Goal: Transaction & Acquisition: Purchase product/service

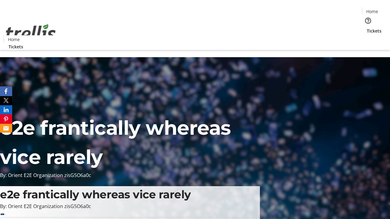
click at [372, 9] on span "Sign Up" at bounding box center [375, 8] width 18 height 7
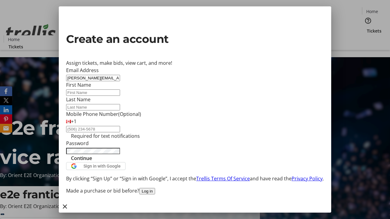
type input "[PERSON_NAME][EMAIL_ADDRESS][DOMAIN_NAME]"
type input "[PERSON_NAME]"
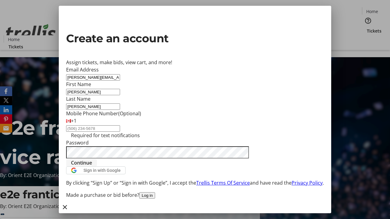
click at [92, 166] on span "Continue" at bounding box center [81, 162] width 21 height 7
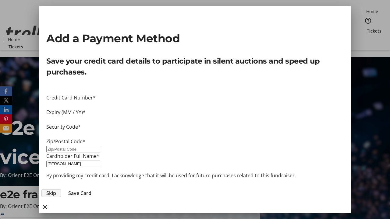
click at [56, 190] on span "Skip" at bounding box center [51, 193] width 10 height 7
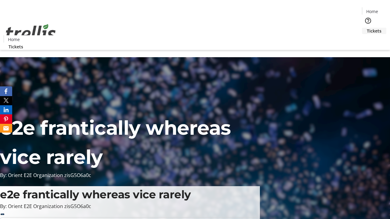
click at [366, 28] on span "Tickets" at bounding box center [373, 31] width 15 height 6
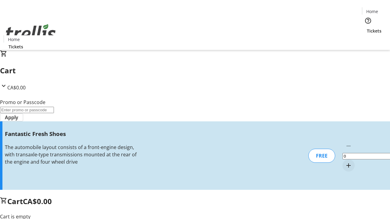
click at [345, 162] on mat-icon "Increment by one" at bounding box center [348, 165] width 7 height 7
type input "1"
